Goal: Contribute content: Add original content to the website for others to see

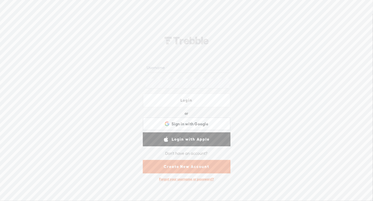
click at [163, 69] on input "text" at bounding box center [188, 68] width 84 height 10
click at [156, 69] on input "text" at bounding box center [188, 68] width 84 height 10
type input "drfay"
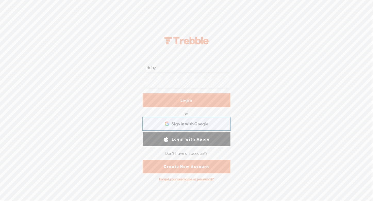
click at [184, 121] on span "Sign in with Google" at bounding box center [189, 123] width 37 height 5
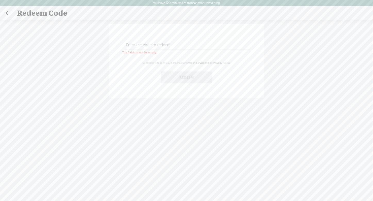
click at [151, 45] on input "text" at bounding box center [187, 45] width 125 height 10
paste input "7W4J-LUB3-VS59-MW2H-0823"
type input "7W4J-LUB3-VS59-MW2H-0823"
click at [192, 75] on button "Redeem" at bounding box center [187, 77] width 52 height 12
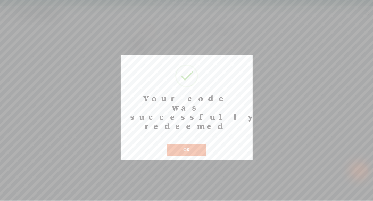
click at [188, 144] on button "OK" at bounding box center [186, 150] width 39 height 12
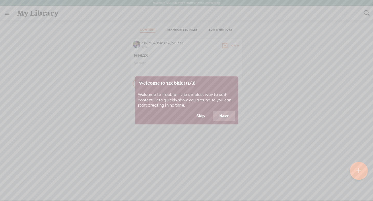
click at [219, 114] on button "Next" at bounding box center [224, 116] width 22 height 10
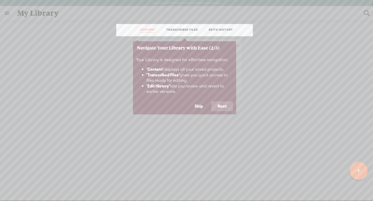
click at [220, 105] on button "Next" at bounding box center [222, 106] width 22 height 10
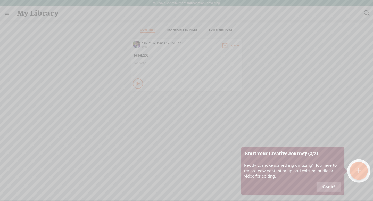
click at [326, 184] on button "Got it!" at bounding box center [328, 187] width 25 height 10
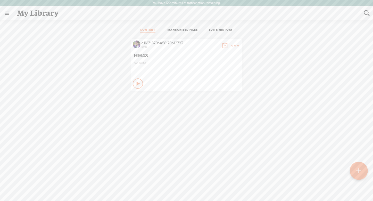
click at [134, 43] on img at bounding box center [137, 44] width 8 height 8
click at [134, 52] on span "HH43" at bounding box center [186, 55] width 105 height 6
click at [232, 46] on t at bounding box center [235, 45] width 7 height 7
click at [194, 62] on link "Edit" at bounding box center [209, 63] width 52 height 12
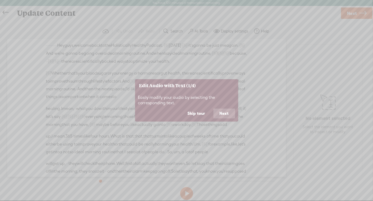
drag, startPoint x: 203, startPoint y: 112, endPoint x: 211, endPoint y: 110, distance: 8.7
click at [203, 112] on button "Skip tour" at bounding box center [196, 113] width 30 height 10
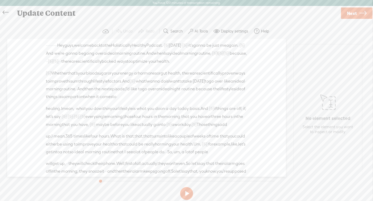
click at [9, 11] on link at bounding box center [7, 12] width 12 height 10
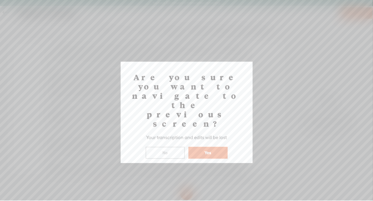
click at [199, 147] on button "Yes" at bounding box center [207, 153] width 39 height 12
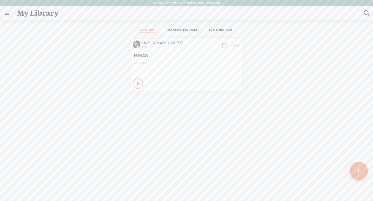
click at [9, 11] on link at bounding box center [6, 12] width 13 height 13
click at [123, 125] on body "You have 120 minutes of transcription remaining. Upgrade to increase your limit…" at bounding box center [186, 100] width 373 height 200
click at [357, 169] on t at bounding box center [358, 170] width 4 height 11
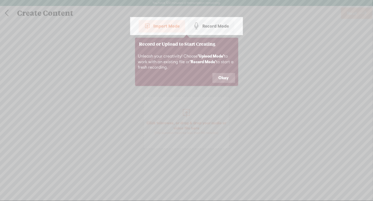
click at [220, 72] on div "Unleash your creativity! Choose 'Upload Mode' to work with an existing file or …" at bounding box center [186, 61] width 103 height 23
click at [221, 76] on button "Okay" at bounding box center [223, 78] width 23 height 10
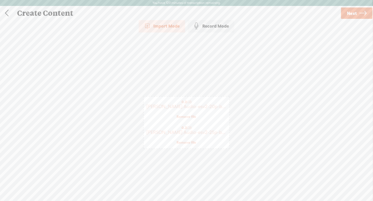
click at [349, 15] on span "Next" at bounding box center [352, 13] width 10 height 13
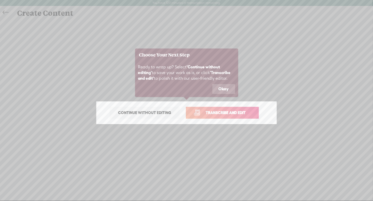
click at [228, 111] on span "Transcribe and edit" at bounding box center [225, 112] width 51 height 6
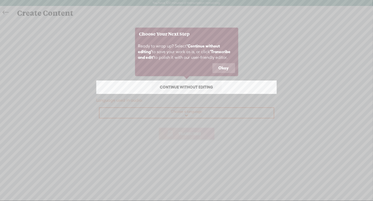
click at [223, 67] on button "Okay" at bounding box center [223, 68] width 23 height 10
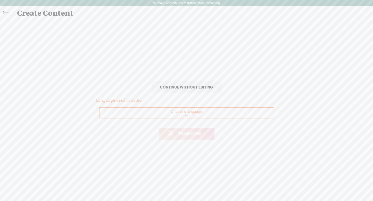
click at [210, 115] on select "Choose a language Afrikaans Albanian Amharic Arabic, Gulf Arabic, Modern Standa…" at bounding box center [186, 113] width 175 height 11
select select "en-US"
click at [99, 108] on select "Choose a language Afrikaans Albanian Amharic Arabic, Gulf Arabic, Modern Standa…" at bounding box center [186, 113] width 175 height 11
click at [197, 134] on span "Transcribe" at bounding box center [189, 134] width 33 height 6
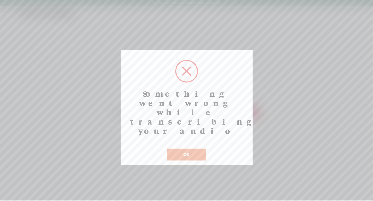
click at [181, 148] on button "OK" at bounding box center [186, 154] width 39 height 12
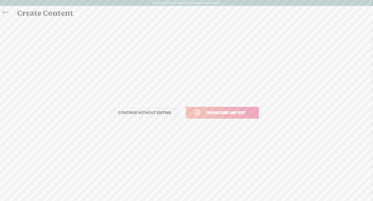
click at [220, 112] on span "Transcribe and edit" at bounding box center [225, 112] width 51 height 6
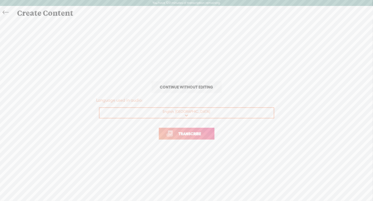
click at [6, 10] on icon at bounding box center [6, 13] width 6 height 12
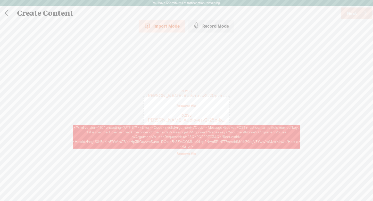
click at [229, 167] on div "Import Mode Import Mode Record Mode Text Language: *: English (US) English (US)…" at bounding box center [186, 113] width 373 height 186
click at [191, 153] on link "Remove file" at bounding box center [187, 153] width 20 height 5
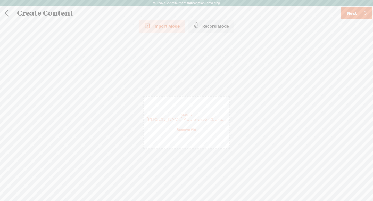
click at [188, 128] on link "Remove file" at bounding box center [187, 129] width 20 height 5
